Goal: Check status: Verify the current state of an ongoing process or item

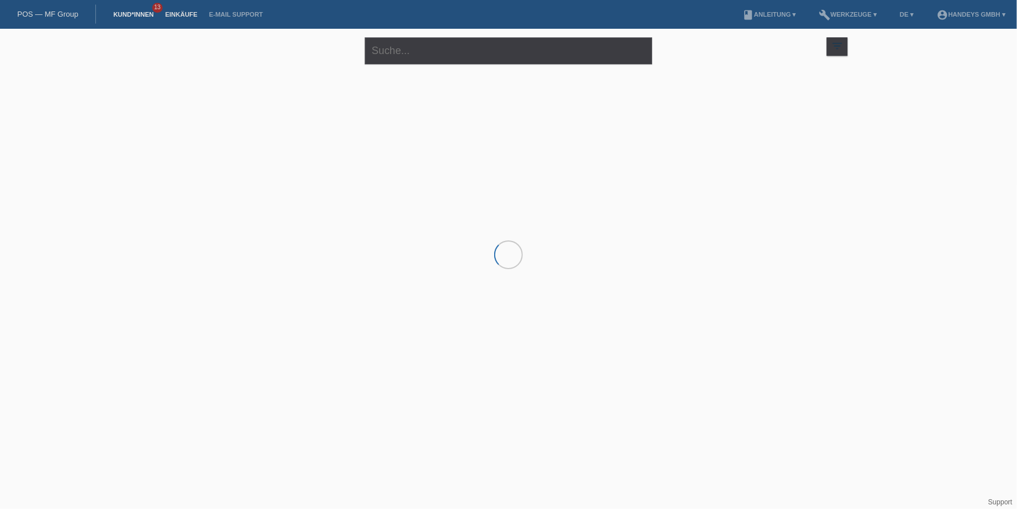
click at [183, 13] on link "Einkäufe" at bounding box center [181, 14] width 44 height 7
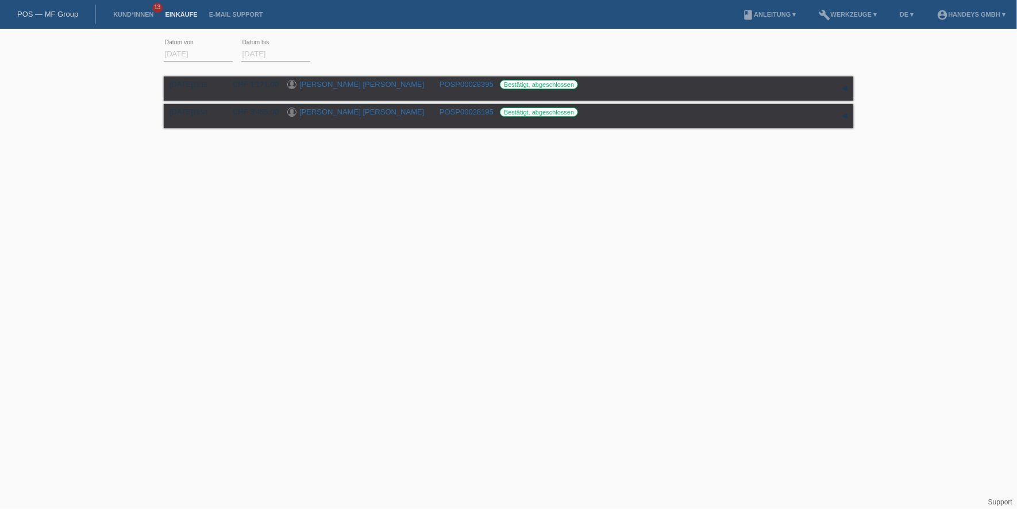
click at [187, 58] on input "[DATE]" at bounding box center [198, 54] width 69 height 14
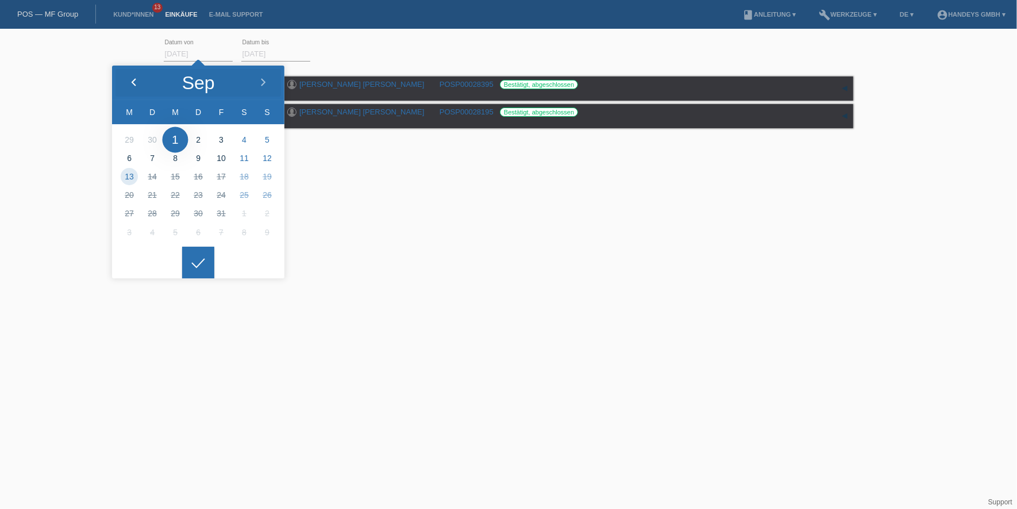
click at [134, 80] on polyline at bounding box center [133, 82] width 3 height 7
click at [129, 81] on icon at bounding box center [133, 82] width 9 height 9
type input "[DATE]"
drag, startPoint x: 195, startPoint y: 260, endPoint x: 202, endPoint y: 259, distance: 6.9
click at [195, 259] on icon at bounding box center [198, 263] width 18 height 10
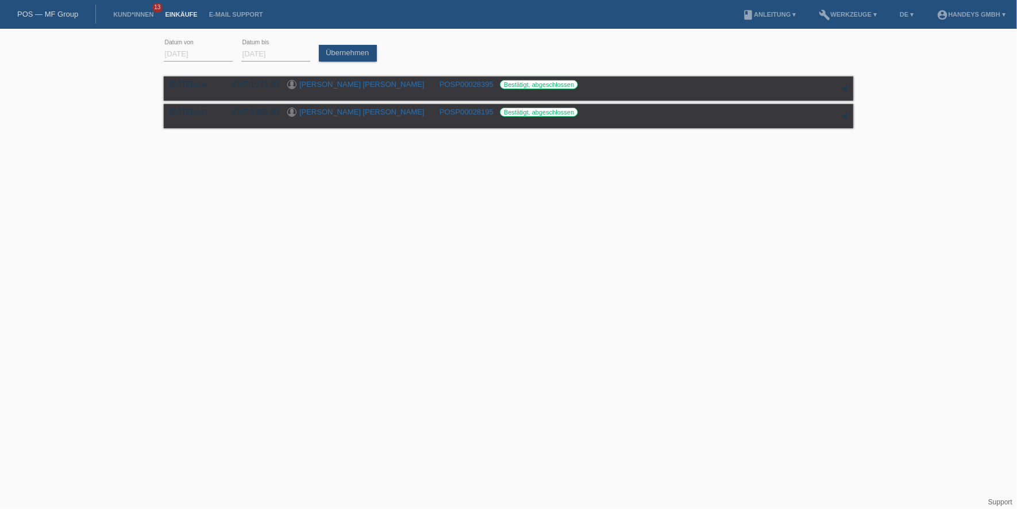
click at [329, 44] on div "Übernehmen" at bounding box center [350, 47] width 63 height 27
click at [332, 46] on link "Übernehmen" at bounding box center [348, 53] width 58 height 17
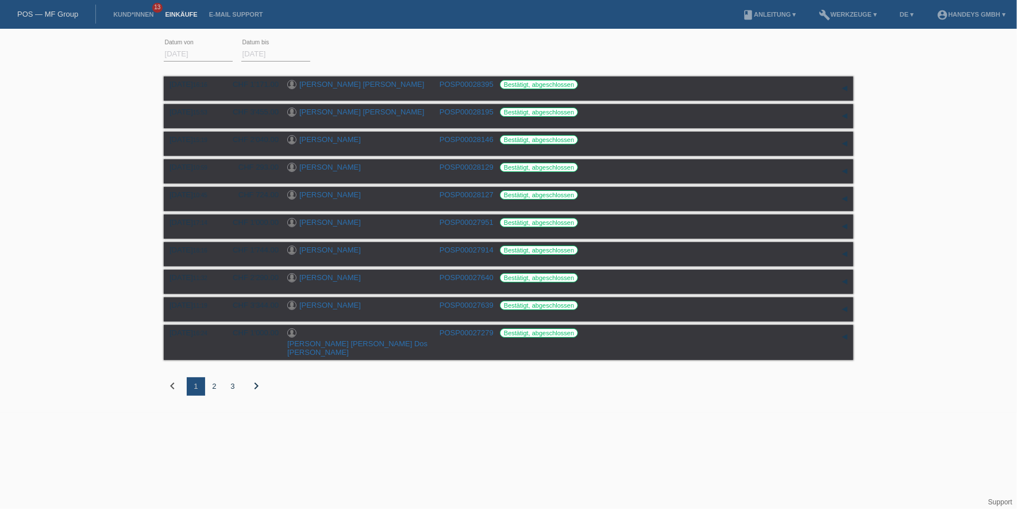
click at [257, 379] on icon "chevron_right" at bounding box center [256, 386] width 14 height 14
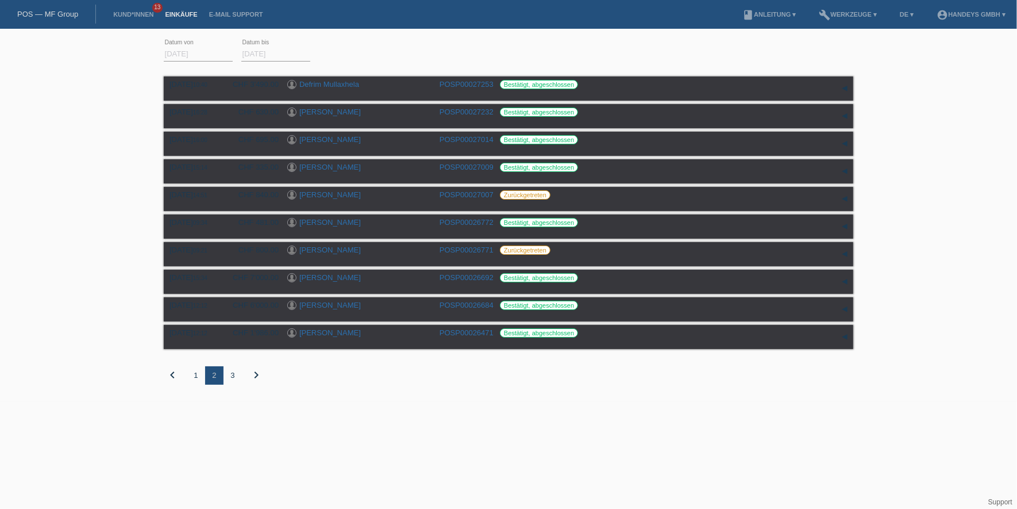
click at [257, 371] on icon "chevron_right" at bounding box center [256, 375] width 14 height 14
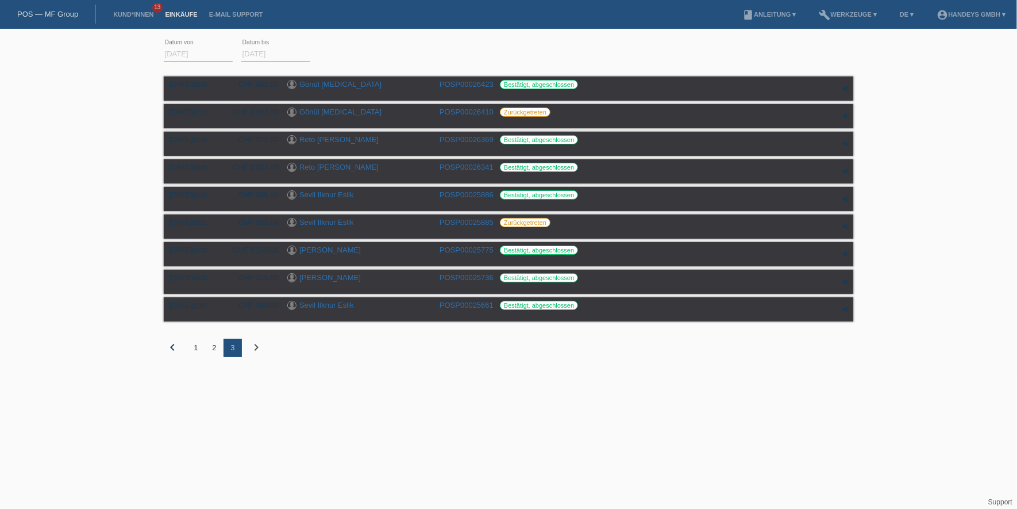
click at [197, 351] on div "1" at bounding box center [196, 348] width 18 height 18
